Goal: Contribute content

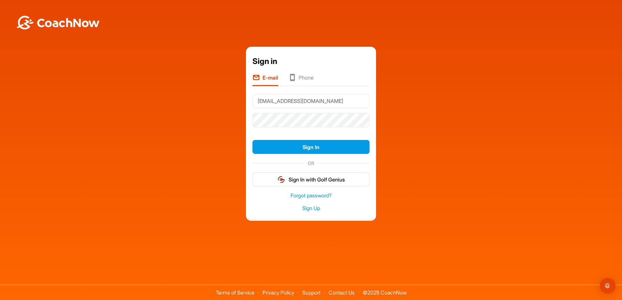
type input "[EMAIL_ADDRESS][DOMAIN_NAME]"
click at [295, 148] on button "Sign In" at bounding box center [310, 147] width 117 height 14
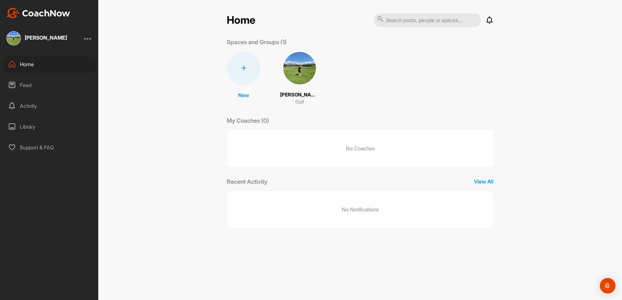
click at [304, 78] on img at bounding box center [300, 68] width 34 height 34
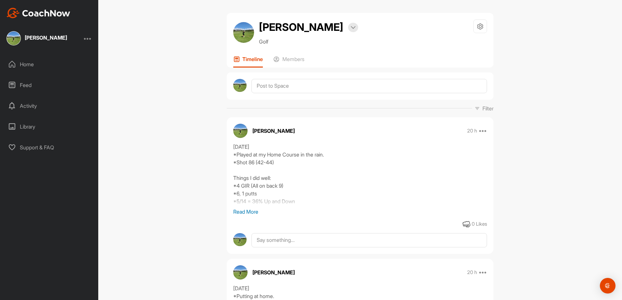
click at [251, 211] on p "Read More" at bounding box center [360, 212] width 254 height 8
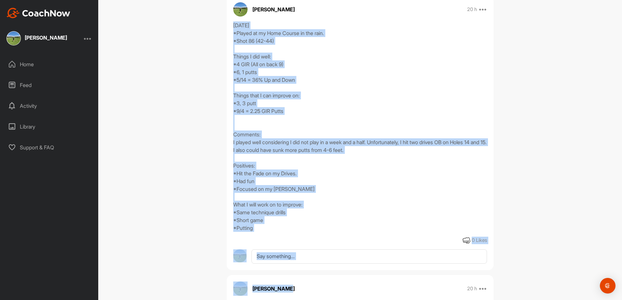
scroll to position [129, 0]
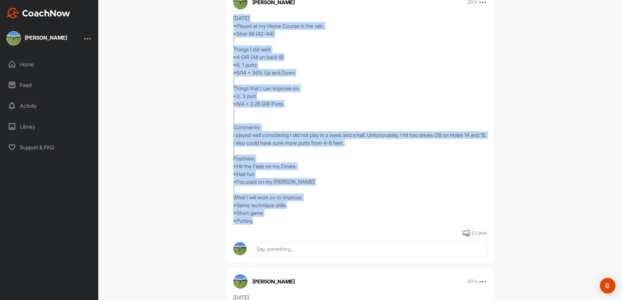
drag, startPoint x: 231, startPoint y: 147, endPoint x: 316, endPoint y: 230, distance: 119.4
click at [316, 230] on div "[DATE] *Played at my Home Course in the rain. *Shot 86 (42-44) Things I did wel…" at bounding box center [360, 125] width 267 height 223
copy div "[DATE] *Played at my Home Course in the rain. *Shot 86 (42-44) Things I did wel…"
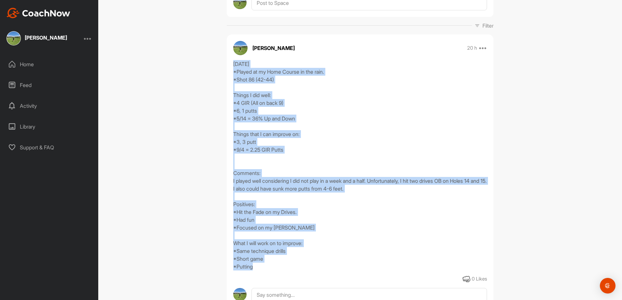
scroll to position [0, 0]
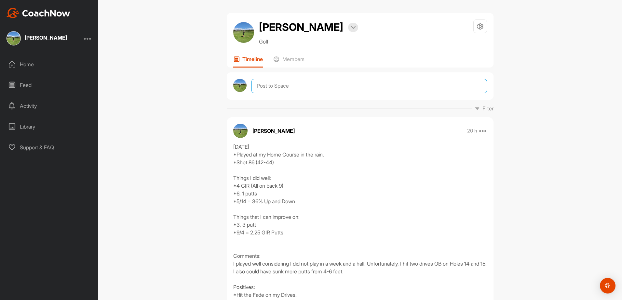
click at [288, 90] on textarea at bounding box center [368, 86] width 235 height 14
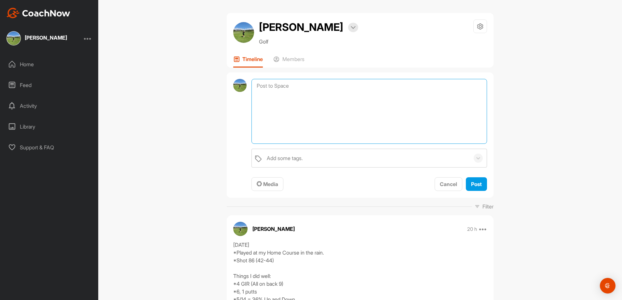
paste textarea "[DATE] *Played at my Home Course in the rain. *Shot 86 (42-44) Things I did wel…"
click at [266, 86] on textarea "[DATE] *Played at my Home Course in the rain. *Shot 86 (42-44) Things I did wel…" at bounding box center [368, 111] width 235 height 65
click at [312, 93] on textarea "[DATE] *Played at my Home Course in the rain. *Shot 84 (42-42) Things I did wel…" at bounding box center [368, 111] width 235 height 65
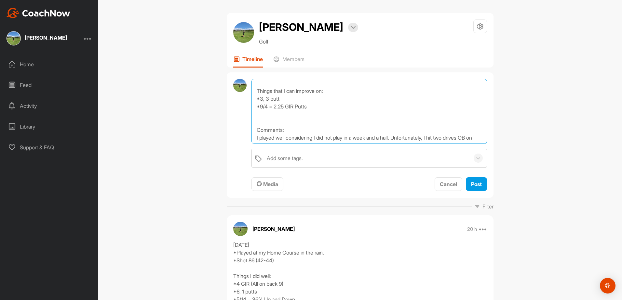
click at [253, 98] on textarea "[DATE] *Played at my Home Course in the rain. *Shot 84 (42-42) Things I did wel…" at bounding box center [368, 111] width 235 height 65
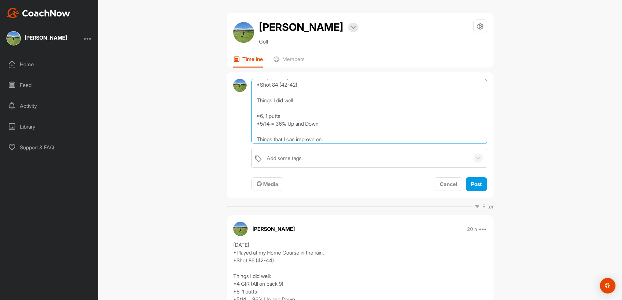
scroll to position [33, 0]
drag, startPoint x: 260, startPoint y: 102, endPoint x: 266, endPoint y: 104, distance: 6.4
click at [260, 102] on textarea "[DATE] *Played at my Home Course in the rain. *Shot 84 (42-42) Things I did wel…" at bounding box center [368, 111] width 235 height 65
click at [253, 100] on textarea "[DATE] *Played at my Home Course in the rain. *Shot 84 (42-42) Things I did wel…" at bounding box center [368, 111] width 235 height 65
click at [339, 100] on textarea "[DATE] *Played at my Home Course in the rain. *Shot 84 (42-42) Things I did wel…" at bounding box center [368, 111] width 235 height 65
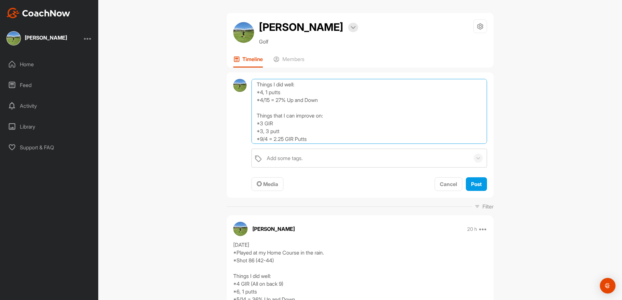
click at [261, 141] on textarea "[DATE] *Played at my Home Course in the rain. *Shot 84 (42-42) Things I did wel…" at bounding box center [368, 111] width 235 height 65
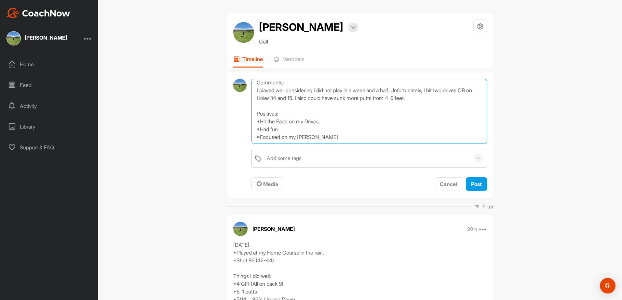
scroll to position [98, 0]
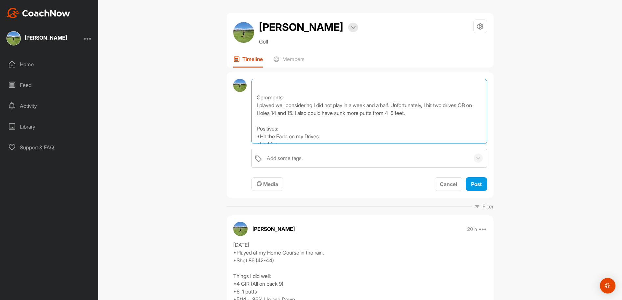
drag, startPoint x: 429, startPoint y: 115, endPoint x: 293, endPoint y: 109, distance: 136.1
click at [293, 109] on textarea "[DATE] *Played at my Home Course in the rain. *Shot 84 (42-42) Things I did wel…" at bounding box center [368, 111] width 235 height 65
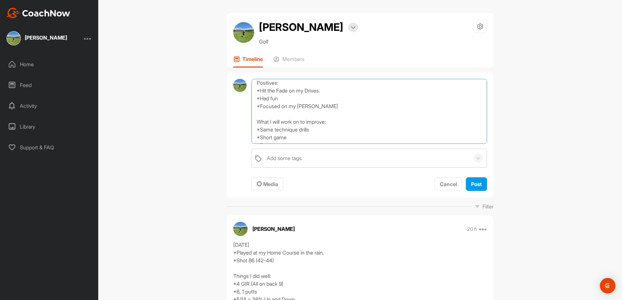
scroll to position [163, 0]
type textarea "[DATE] *Played at my Home Course in the rain. *Shot 84 (42-42) Things I did wel…"
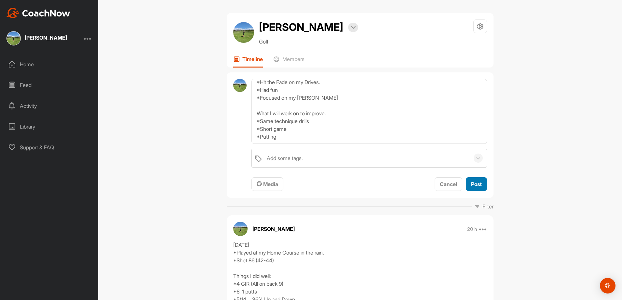
click at [472, 184] on span "Post" at bounding box center [476, 184] width 11 height 7
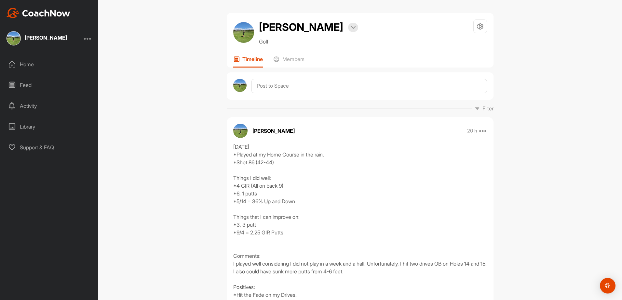
scroll to position [0, 0]
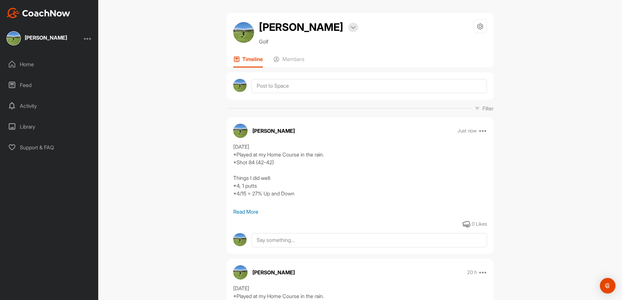
click at [86, 39] on div at bounding box center [88, 38] width 8 height 8
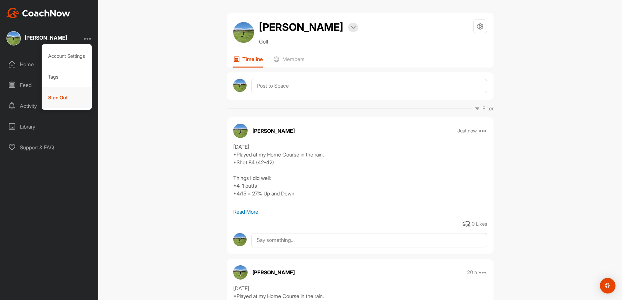
click at [61, 96] on div "Sign Out" at bounding box center [67, 97] width 50 height 21
